Goal: Transaction & Acquisition: Purchase product/service

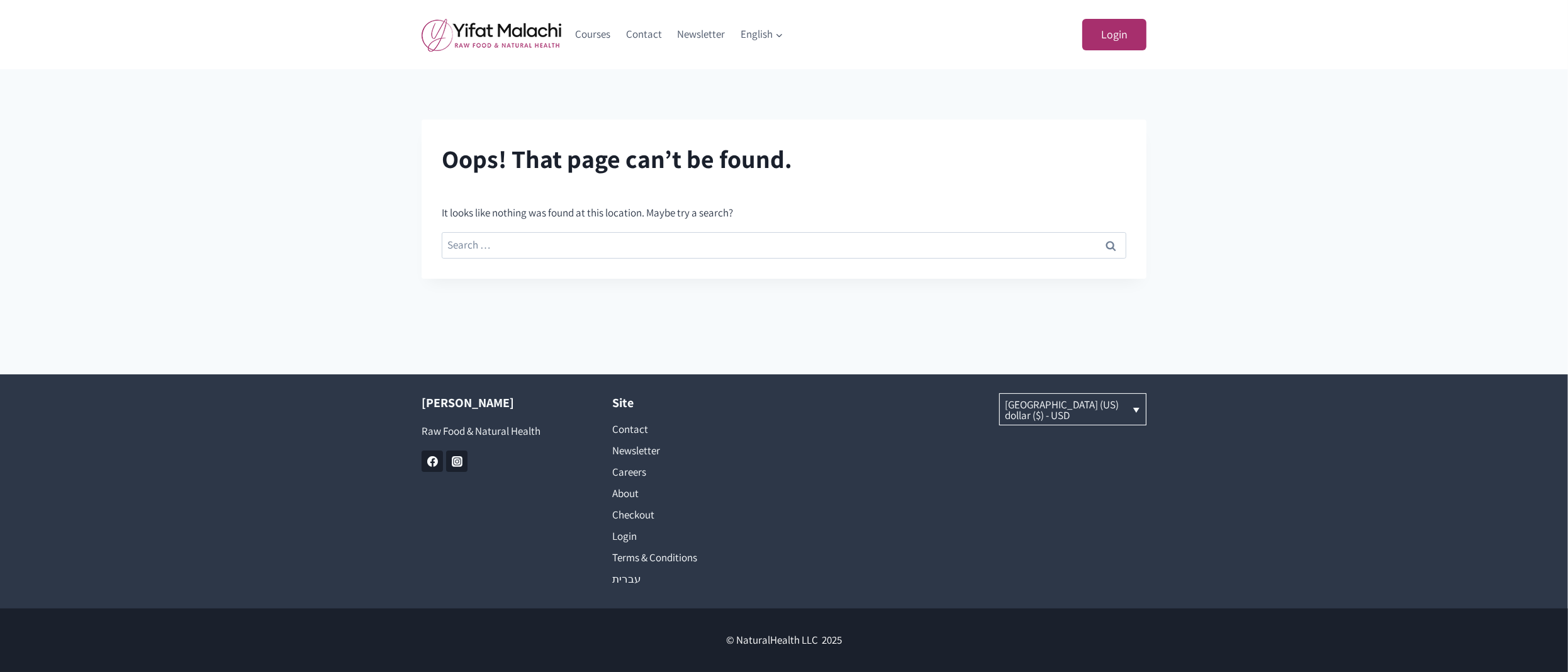
click at [297, 118] on main "Oops! That page can’t be found. It looks like nothing was found at this locatio…" at bounding box center [784, 222] width 1568 height 305
